Goal: Information Seeking & Learning: Learn about a topic

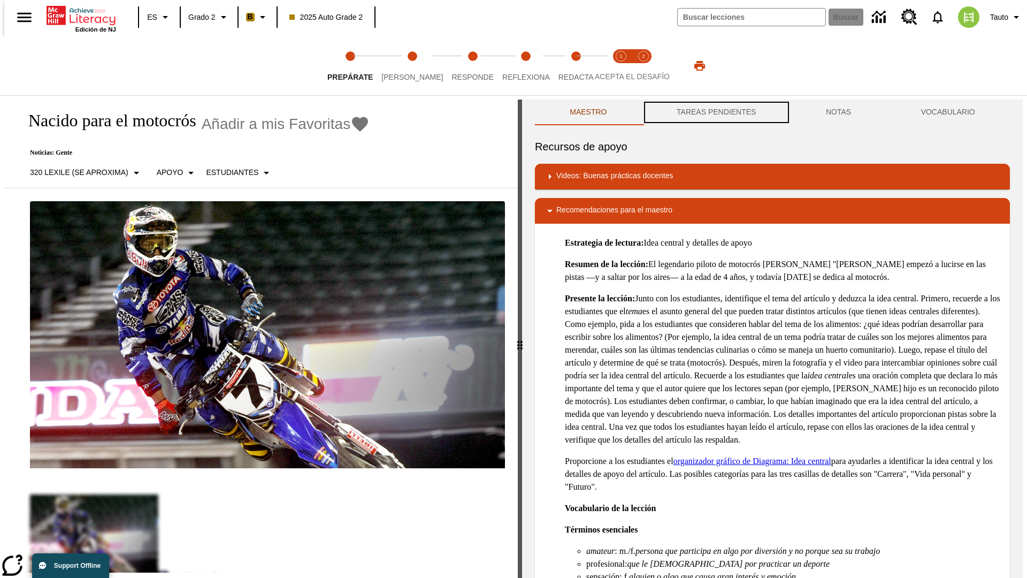
click at [715, 112] on button "TAREAS PENDIENTES" at bounding box center [716, 112] width 149 height 26
